Goal: Task Accomplishment & Management: Complete application form

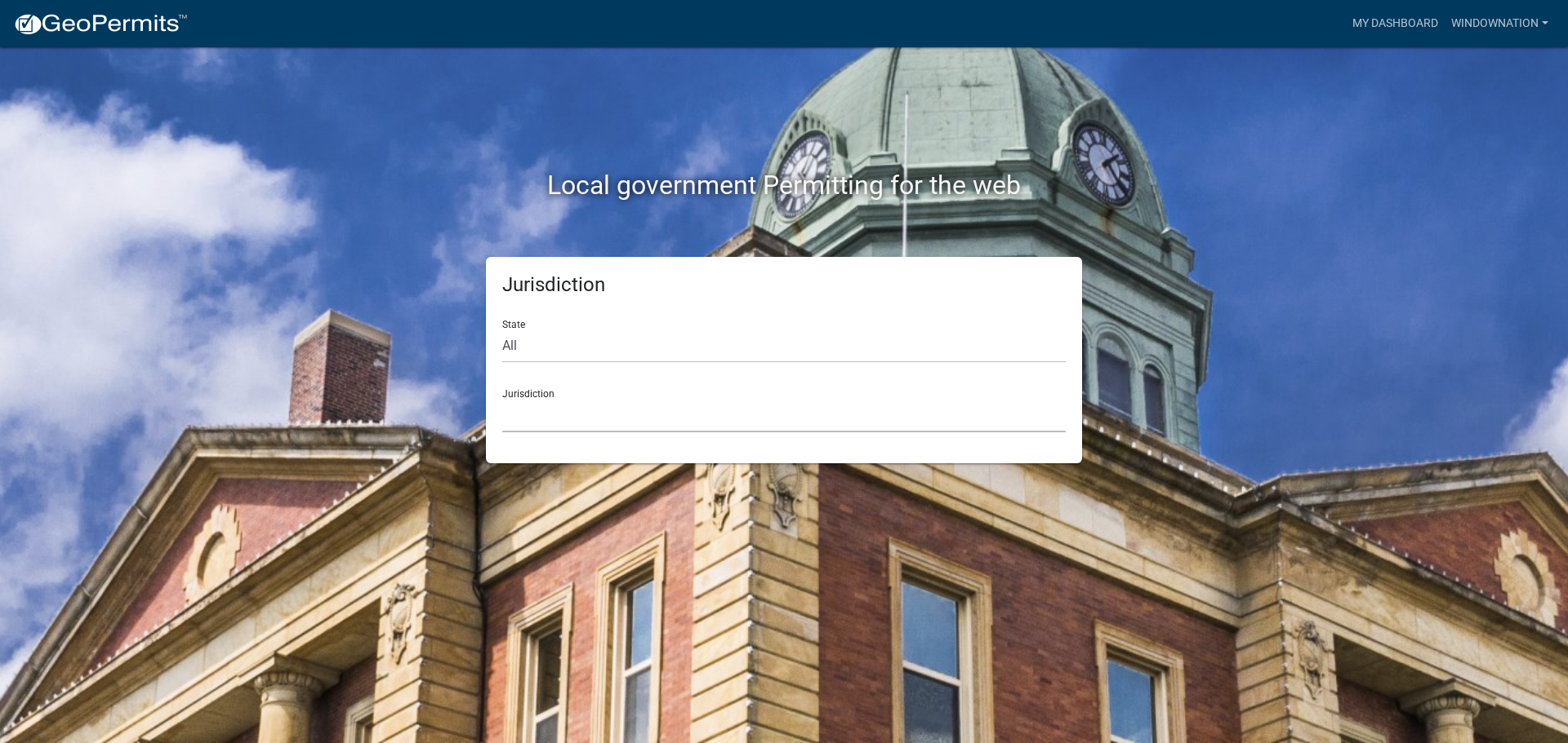
click at [538, 423] on select "[GEOGRAPHIC_DATA], [US_STATE] [GEOGRAPHIC_DATA], [US_STATE][PERSON_NAME][GEOGRA…" at bounding box center [784, 415] width 564 height 33
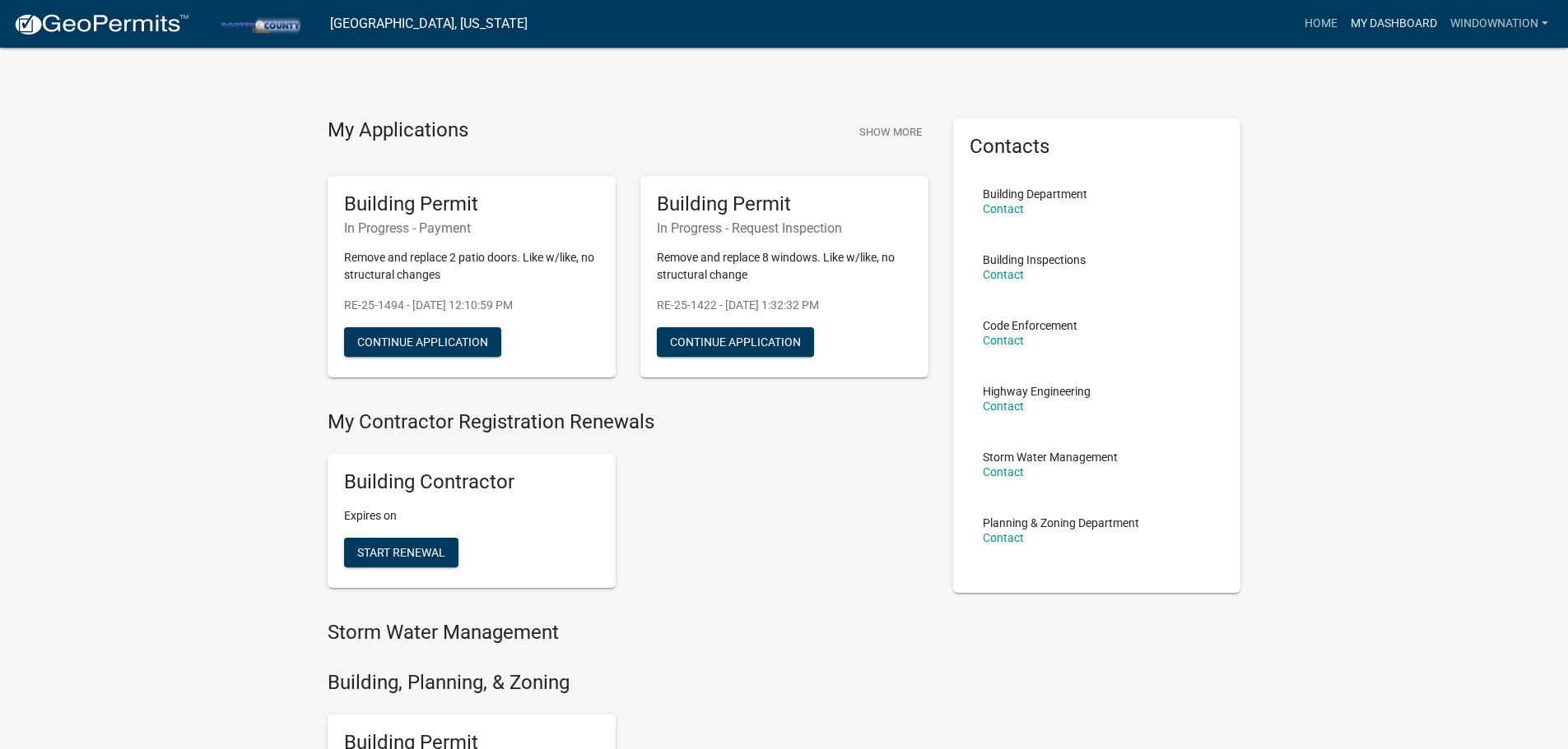
click at [1393, 19] on link "My Dashboard" at bounding box center [1393, 24] width 99 height 31
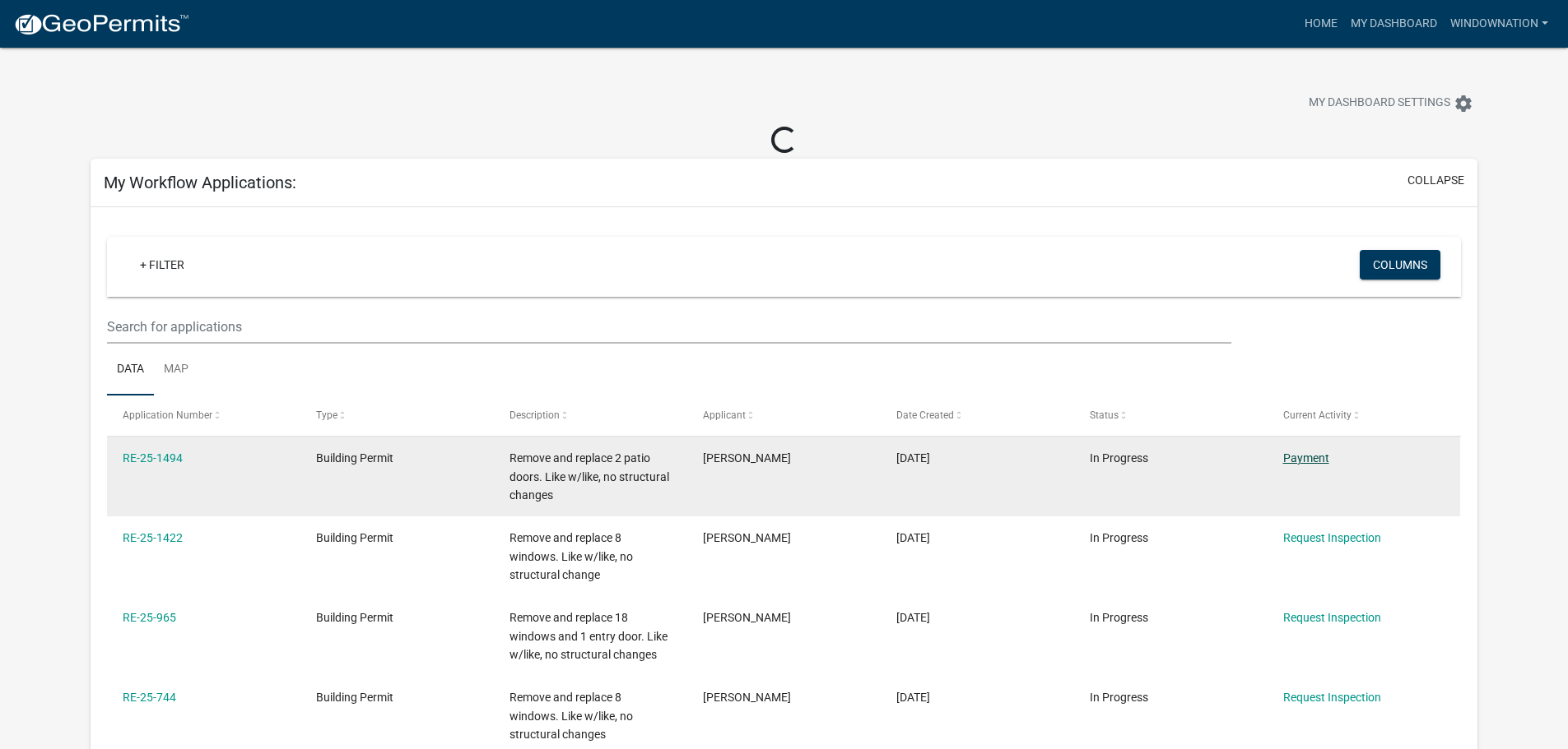
click at [1291, 457] on link "Payment" at bounding box center [1306, 458] width 46 height 13
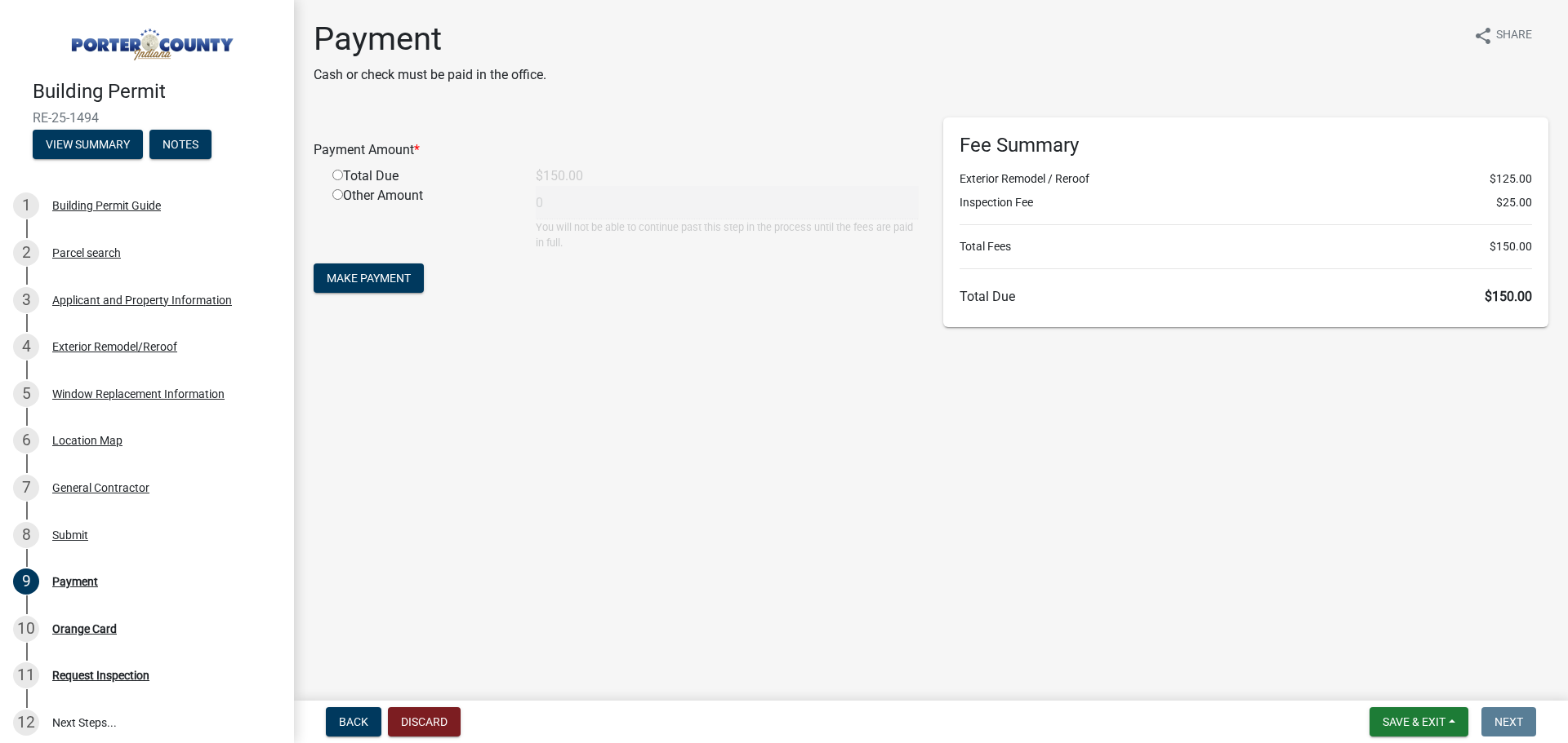
click at [339, 175] on input "radio" at bounding box center [337, 175] width 11 height 11
radio input "true"
type input "150"
click at [374, 275] on span "Make Payment" at bounding box center [369, 279] width 84 height 13
